Goal: Transaction & Acquisition: Download file/media

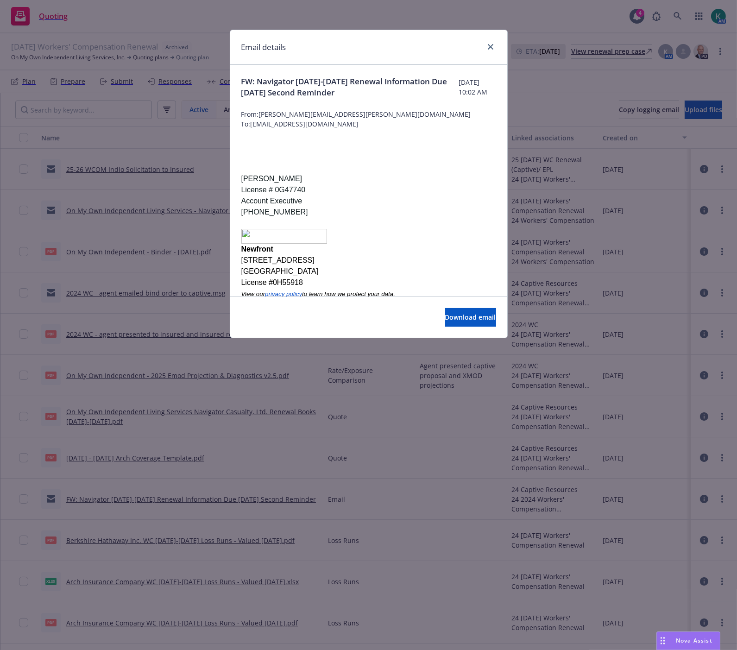
scroll to position [29, 0]
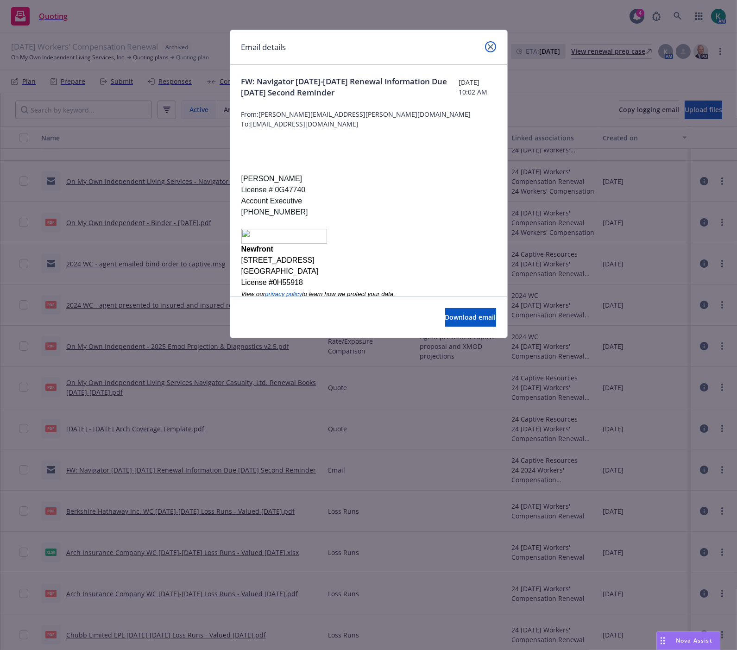
drag, startPoint x: 495, startPoint y: 47, endPoint x: 605, endPoint y: 50, distance: 109.9
click at [498, 45] on div "Email details" at bounding box center [368, 47] width 277 height 35
drag, startPoint x: 489, startPoint y: 49, endPoint x: 515, endPoint y: 51, distance: 26.1
click at [489, 48] on icon "close" at bounding box center [491, 47] width 6 height 6
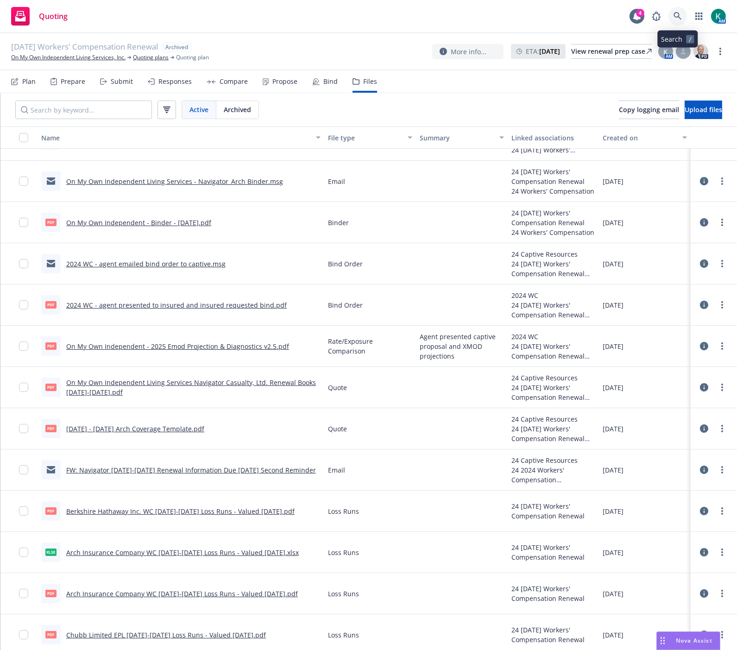
click at [675, 17] on icon at bounding box center [678, 16] width 8 height 8
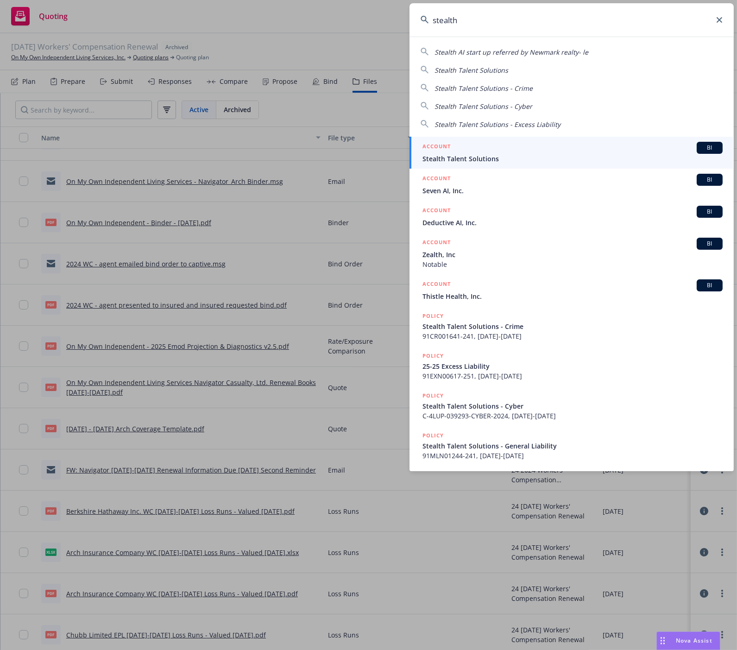
type input "stealth"
click at [635, 165] on link "ACCOUNT BI Stealth Talent Solutions" at bounding box center [572, 153] width 324 height 32
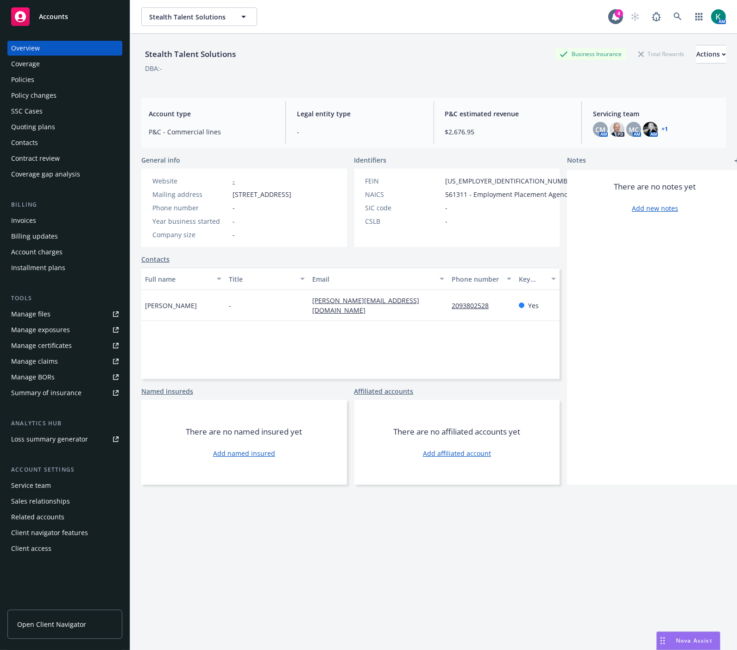
click at [37, 312] on div "Manage files" at bounding box center [30, 314] width 39 height 15
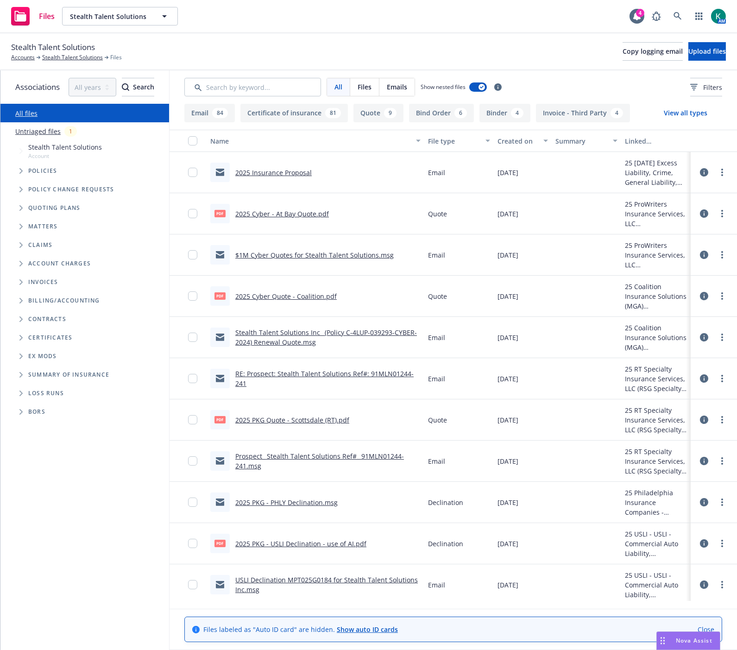
click at [19, 171] on span "Tree Example" at bounding box center [20, 171] width 15 height 15
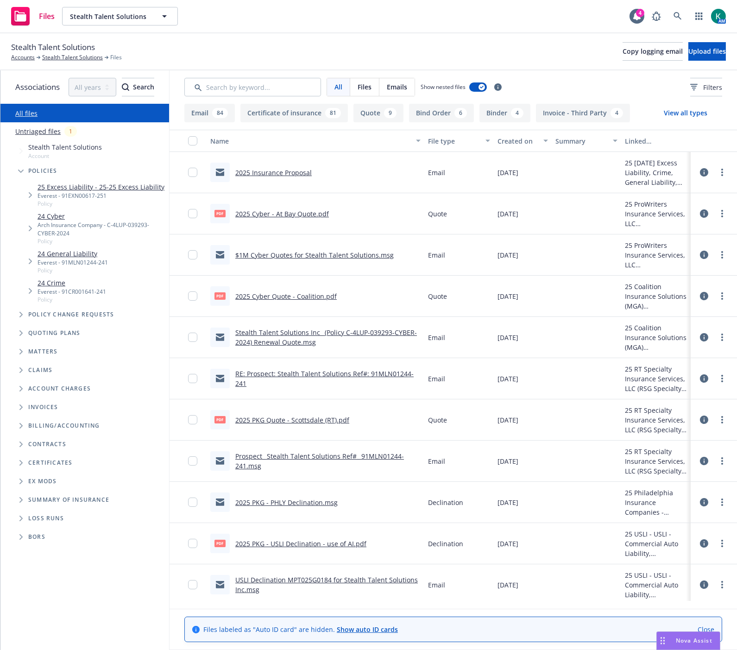
click at [45, 187] on link "25 Excess Liability - 25-25 Excess Liability" at bounding box center [101, 187] width 127 height 10
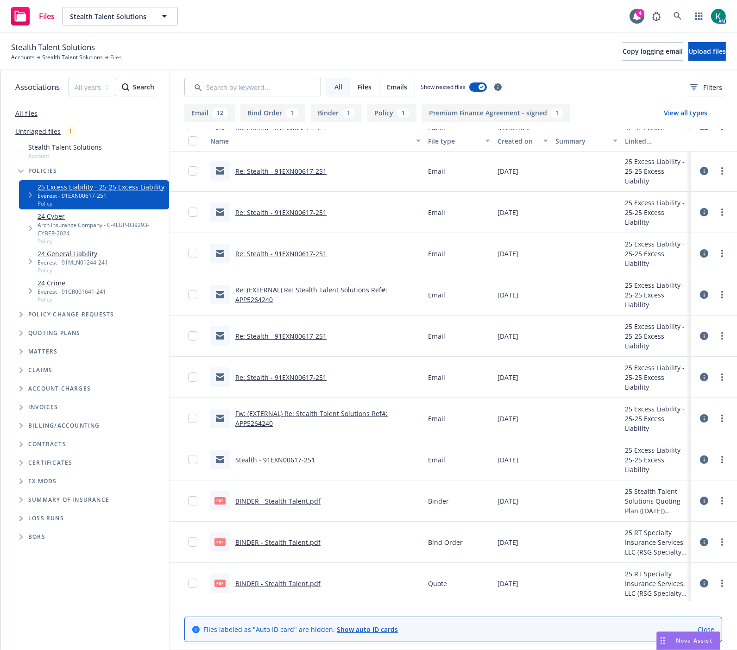
scroll to position [291, 0]
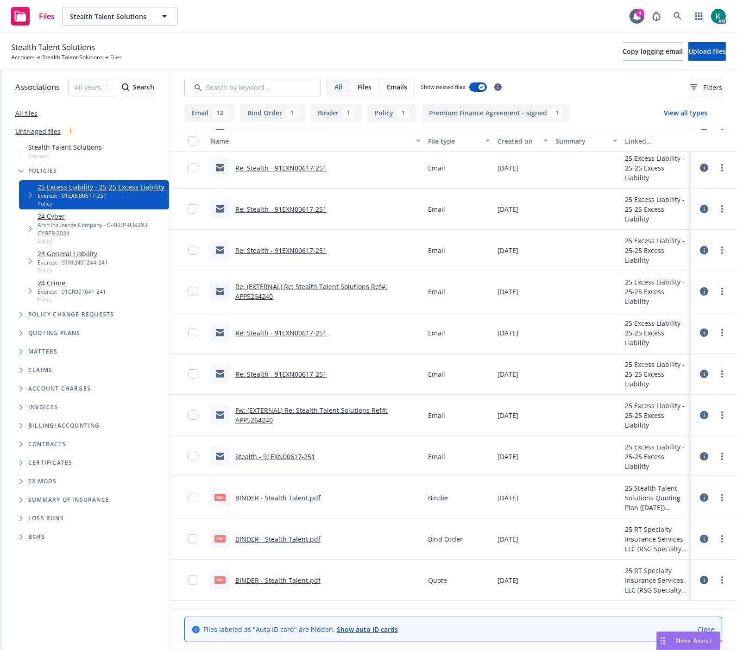
click at [302, 456] on link "Stealth - 91EXN00617-251" at bounding box center [275, 456] width 80 height 9
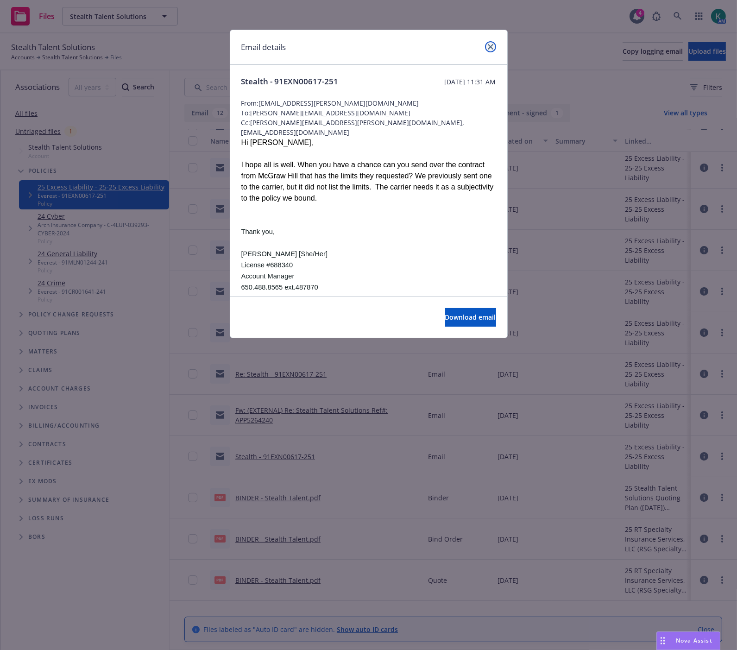
click at [493, 47] on link "close" at bounding box center [490, 46] width 11 height 11
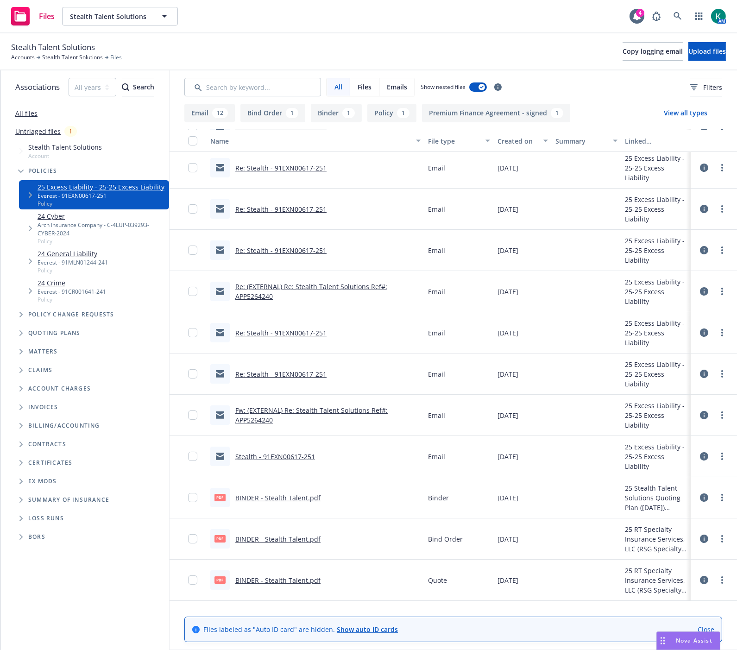
click at [285, 409] on link "Fw: (EXTERNAL) Re: Stealth Talent Solutions Ref#: APP5264240" at bounding box center [311, 415] width 152 height 19
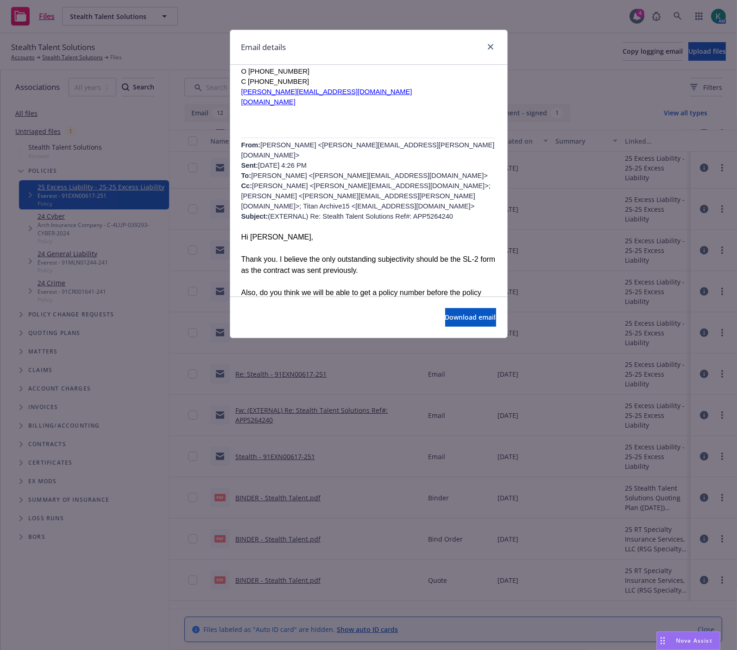
scroll to position [566, 0]
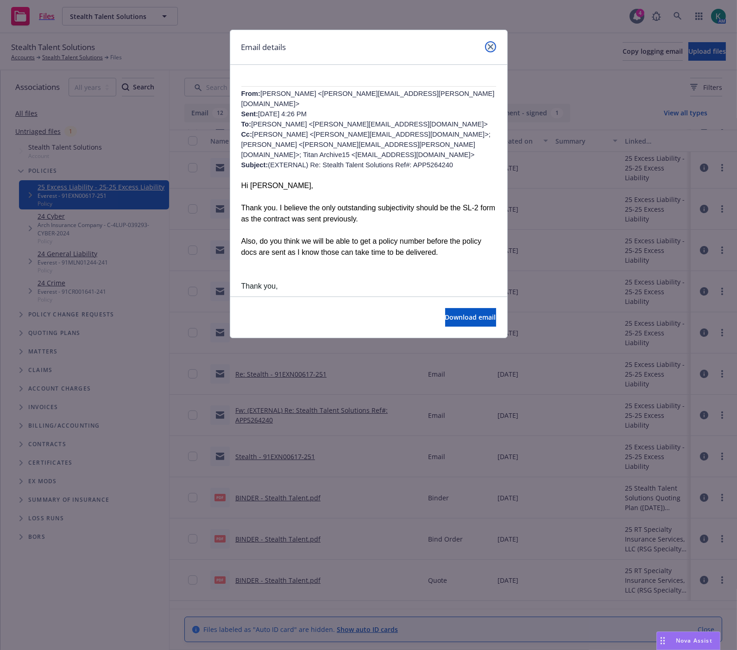
click at [491, 47] on icon "close" at bounding box center [491, 47] width 6 height 6
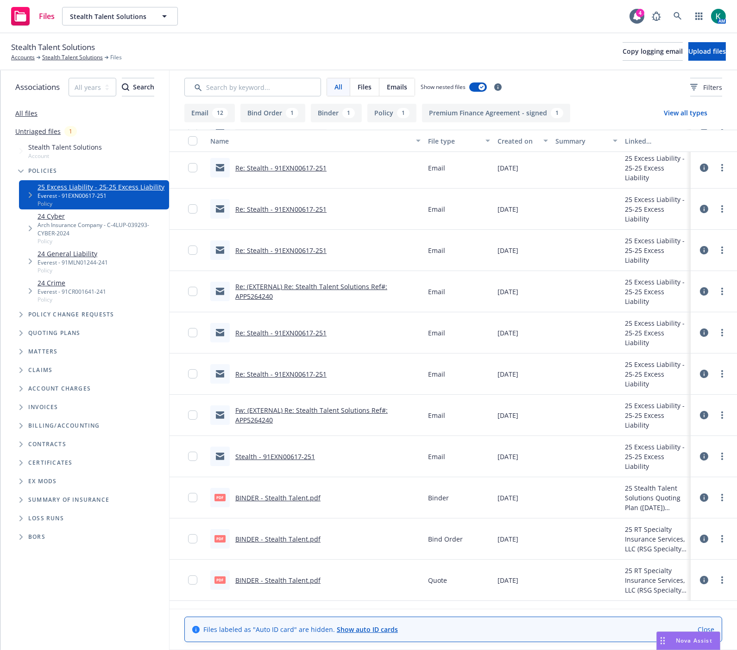
click at [300, 376] on link "Re: Stealth - 91EXN00617-251" at bounding box center [280, 374] width 91 height 9
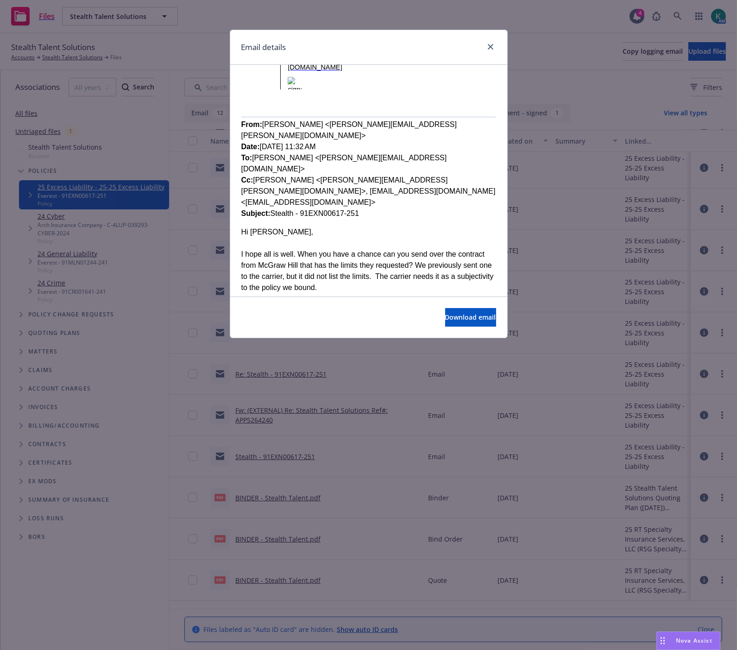
scroll to position [152, 0]
click at [490, 47] on icon "close" at bounding box center [491, 47] width 6 height 6
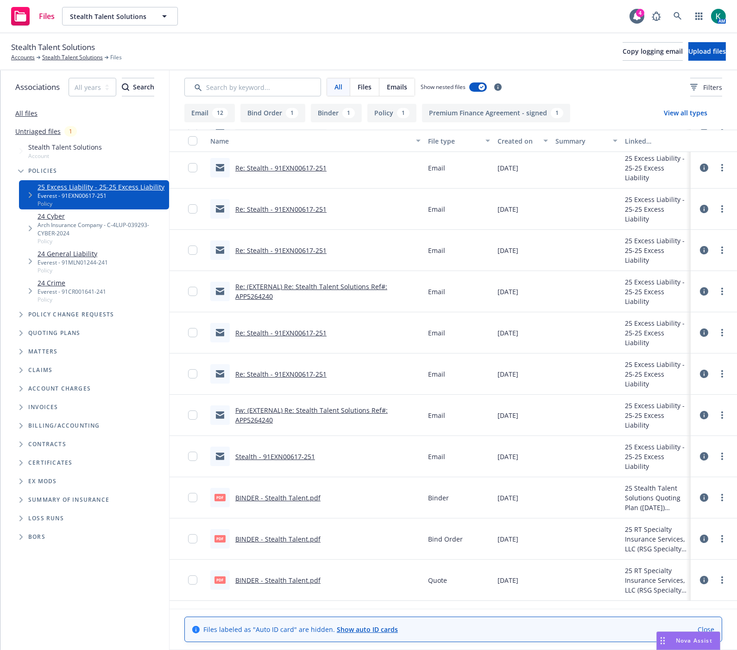
click at [312, 336] on link "Re: Stealth - 91EXN00617-251" at bounding box center [280, 333] width 91 height 9
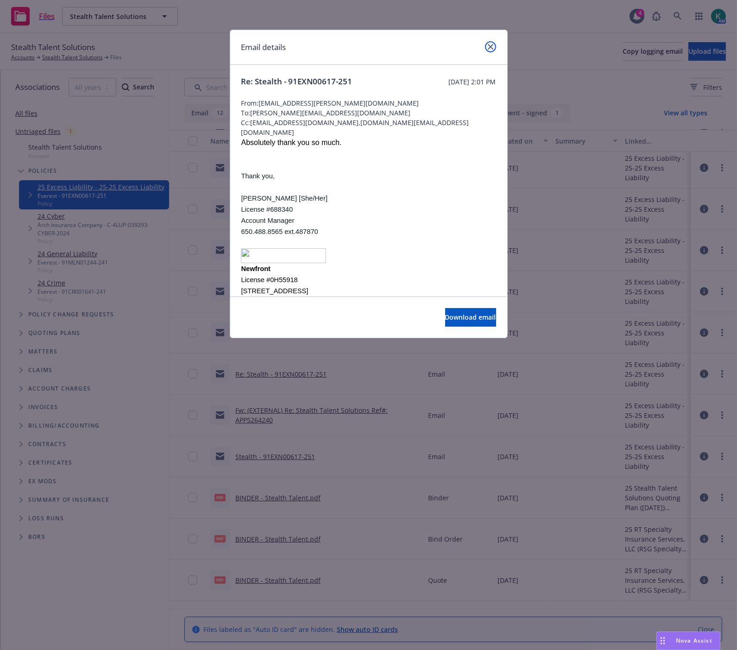
click at [492, 51] on link "close" at bounding box center [490, 46] width 11 height 11
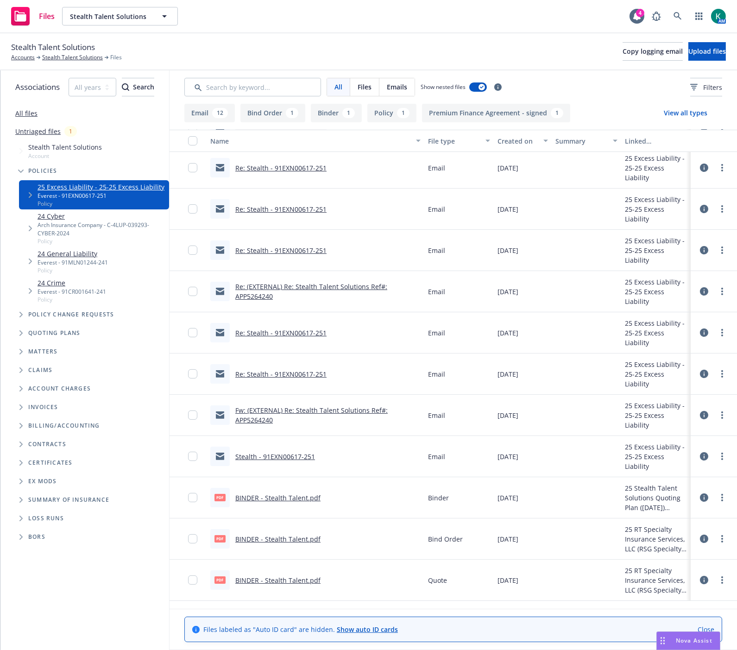
click at [259, 375] on link "Re: Stealth - 91EXN00617-251" at bounding box center [280, 374] width 91 height 9
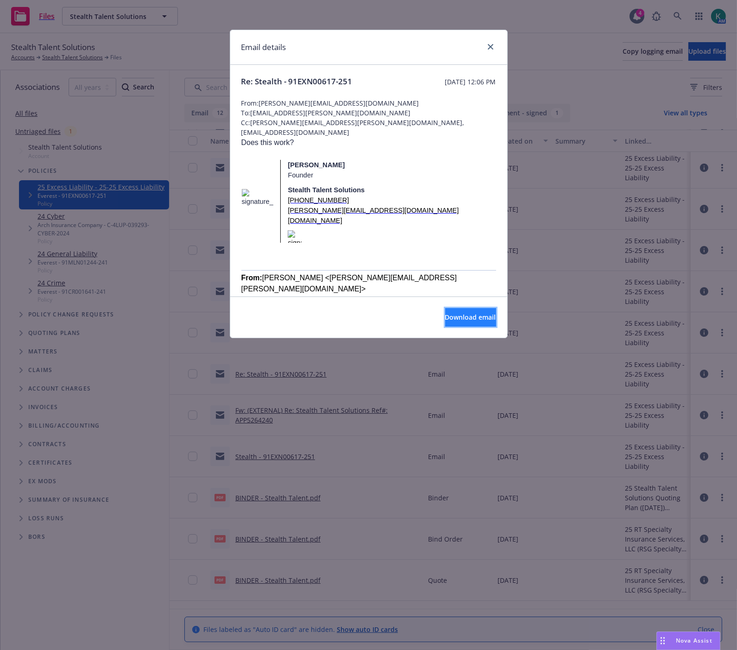
click at [473, 316] on span "Download email" at bounding box center [470, 317] width 51 height 9
